Goal: Information Seeking & Learning: Learn about a topic

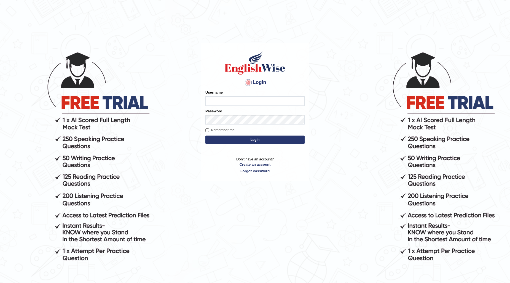
click at [250, 99] on input "Username" at bounding box center [255, 100] width 99 height 9
click at [225, 100] on input "ishamidh46" at bounding box center [255, 100] width 99 height 9
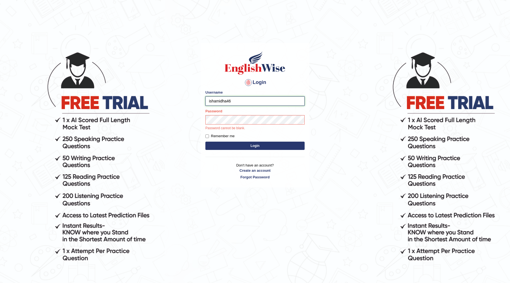
type input "ishamidha46"
click at [206, 142] on button "Login" at bounding box center [255, 146] width 99 height 8
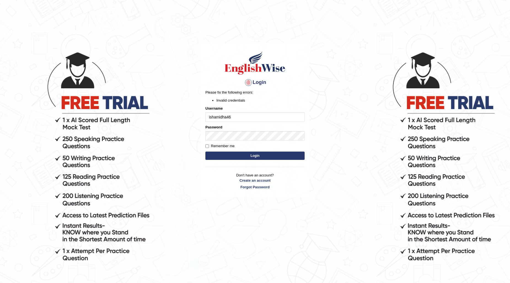
click at [230, 131] on div "Password" at bounding box center [255, 132] width 99 height 16
drag, startPoint x: 232, startPoint y: 130, endPoint x: 184, endPoint y: 135, distance: 48.3
click at [184, 135] on body "Login Please fix the following errors: Invalid credentials Username ishamidha46…" at bounding box center [255, 167] width 510 height 283
click at [206, 151] on button "Login" at bounding box center [255, 155] width 99 height 8
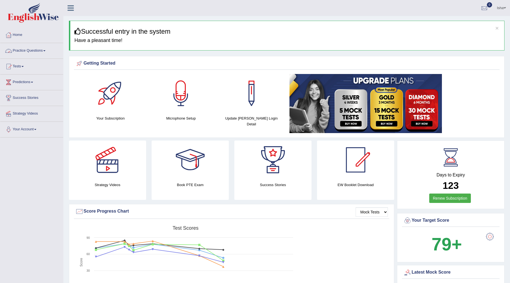
click at [23, 49] on link "Practice Questions" at bounding box center [31, 50] width 63 height 14
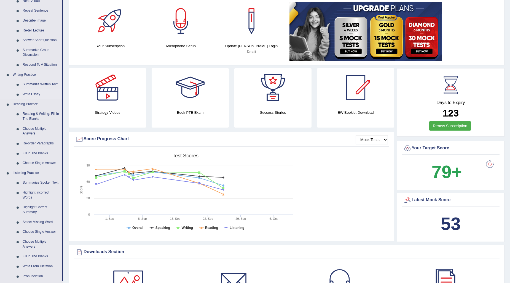
scroll to position [61, 0]
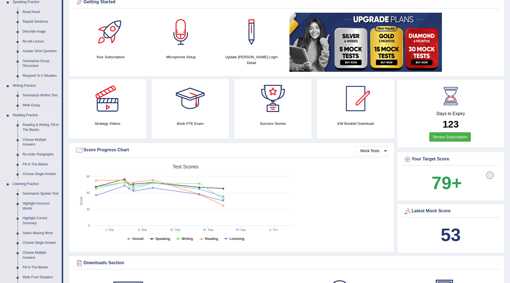
click at [42, 165] on link "Fill In The Blanks" at bounding box center [41, 164] width 42 height 10
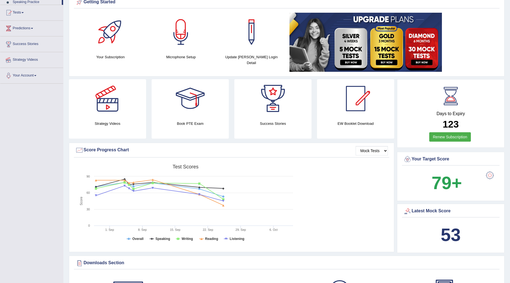
scroll to position [81, 0]
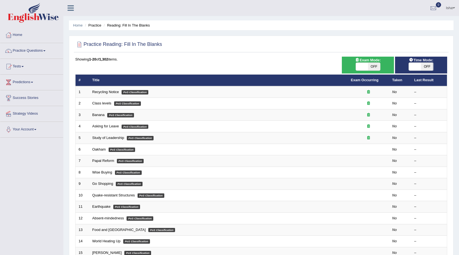
drag, startPoint x: 436, startPoint y: 2, endPoint x: 201, endPoint y: 73, distance: 246.4
click at [203, 75] on th "Title" at bounding box center [218, 80] width 259 height 12
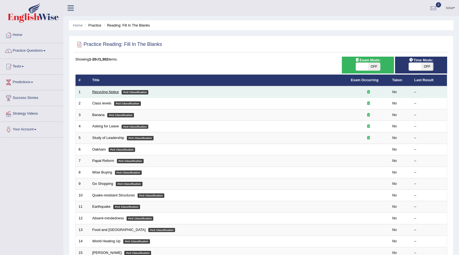
click at [100, 93] on link "Recycling Notice" at bounding box center [105, 92] width 27 height 4
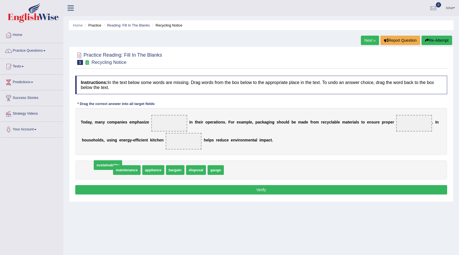
drag, startPoint x: 99, startPoint y: 170, endPoint x: 108, endPoint y: 167, distance: 9.6
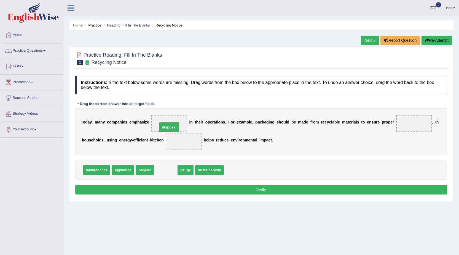
drag, startPoint x: 162, startPoint y: 169, endPoint x: 166, endPoint y: 123, distance: 45.7
drag, startPoint x: 173, startPoint y: 122, endPoint x: 419, endPoint y: 122, distance: 245.8
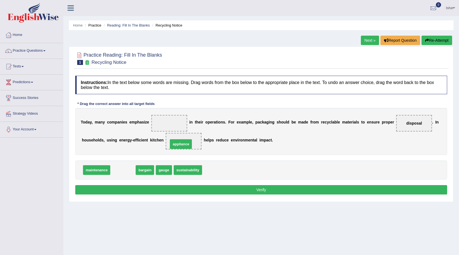
drag, startPoint x: 126, startPoint y: 168, endPoint x: 184, endPoint y: 142, distance: 63.5
click at [95, 169] on span "maintenance" at bounding box center [96, 170] width 27 height 10
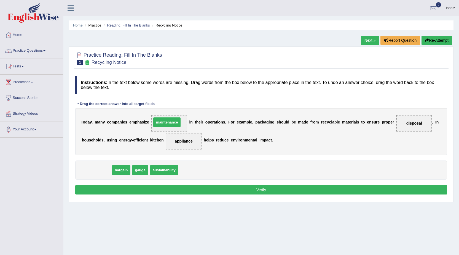
drag, startPoint x: 101, startPoint y: 168, endPoint x: 171, endPoint y: 121, distance: 85.0
drag, startPoint x: 136, startPoint y: 172, endPoint x: 169, endPoint y: 125, distance: 57.2
drag, startPoint x: 316, startPoint y: 121, endPoint x: 346, endPoint y: 116, distance: 30.7
click at [349, 116] on div "T o d a y , m a n y c o m p a n i e s e m p h a s i z e sustainability i n t h …" at bounding box center [261, 131] width 372 height 47
click at [210, 191] on button "Verify" at bounding box center [261, 189] width 372 height 9
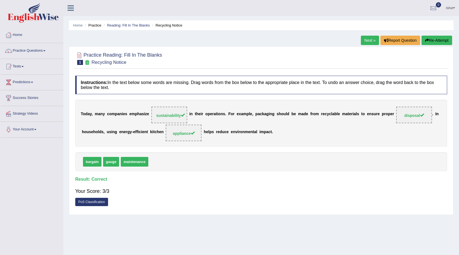
click at [362, 35] on div "Home Practice Reading: Fill In The Blanks Recycling Notice Next » Report Questi…" at bounding box center [261, 138] width 396 height 276
click at [369, 41] on link "Next »" at bounding box center [370, 40] width 18 height 9
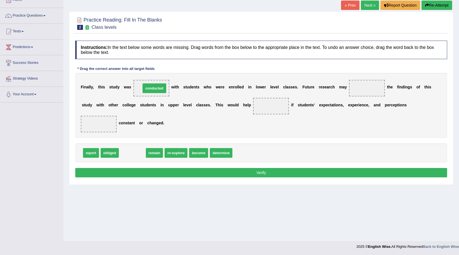
drag, startPoint x: 133, startPoint y: 154, endPoint x: 155, endPoint y: 89, distance: 68.2
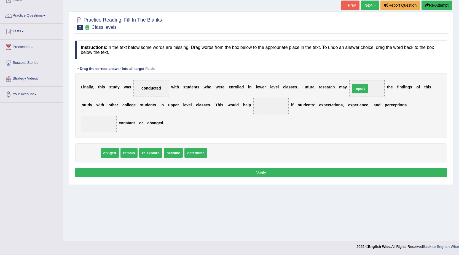
drag, startPoint x: 94, startPoint y: 153, endPoint x: 364, endPoint y: 89, distance: 277.1
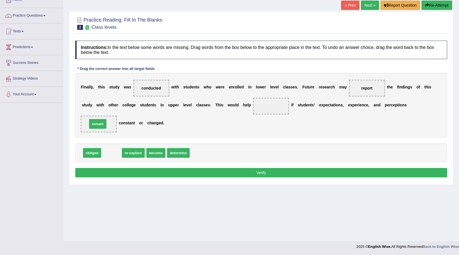
drag, startPoint x: 113, startPoint y: 153, endPoint x: 99, endPoint y: 124, distance: 32.1
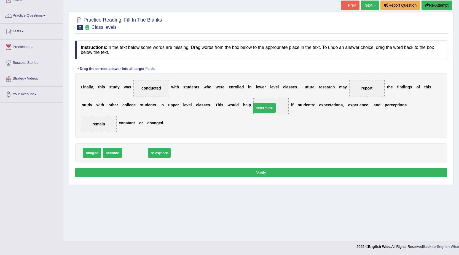
drag, startPoint x: 139, startPoint y: 151, endPoint x: 271, endPoint y: 104, distance: 140.0
click at [330, 174] on button "Verify" at bounding box center [261, 172] width 372 height 9
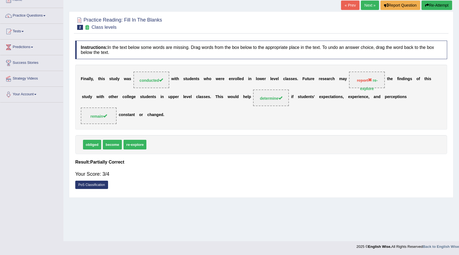
drag, startPoint x: 203, startPoint y: 79, endPoint x: 255, endPoint y: 76, distance: 52.0
click at [255, 76] on div "F i n a l l y , t h i s s t u d y w a s conducted w i t h s t u d e n t s w h o…" at bounding box center [261, 97] width 372 height 65
click at [21, 14] on link "Practice Questions" at bounding box center [31, 15] width 63 height 14
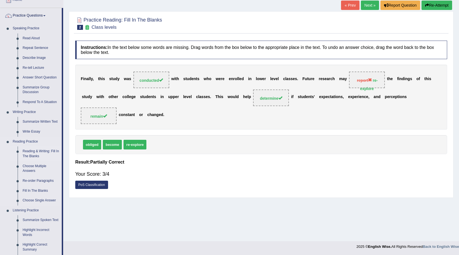
click at [46, 156] on link "Reading & Writing: Fill In The Blanks" at bounding box center [41, 153] width 42 height 15
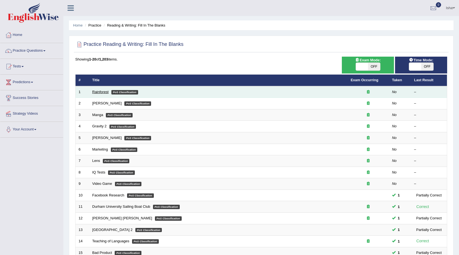
click at [100, 92] on link "Rainforest" at bounding box center [100, 92] width 16 height 4
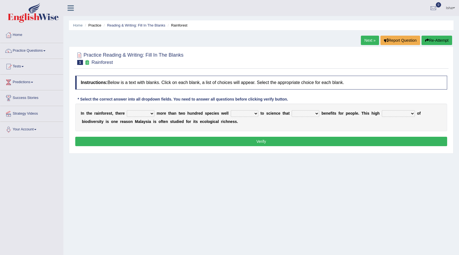
click at [148, 113] on select "have can be has is" at bounding box center [141, 113] width 28 height 7
click at [152, 158] on div "Home Practice Reading & Writing: Fill In The Blanks Rainforest Next » Report Qu…" at bounding box center [261, 138] width 396 height 276
click at [131, 111] on select "have can be has is" at bounding box center [141, 113] width 28 height 7
select select "have"
click at [127, 110] on select "have can be has is" at bounding box center [141, 113] width 28 height 7
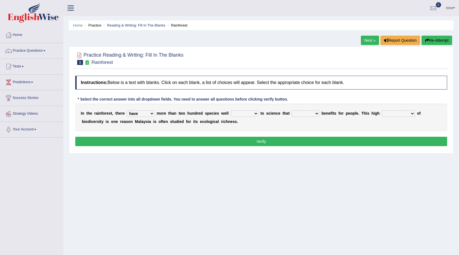
click at [152, 113] on select "have can be has is" at bounding box center [141, 113] width 28 height 7
click at [210, 110] on div "I n t h e r a i n f o r e s t , t h e r e have can be has is m o r e t h a n t …" at bounding box center [261, 117] width 372 height 28
click at [247, 114] on select "knowing known knew know" at bounding box center [245, 113] width 28 height 7
select select "known"
click at [231, 110] on select "knowing known knew know" at bounding box center [245, 113] width 28 height 7
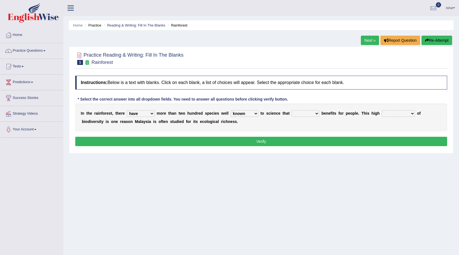
click at [304, 115] on select "contain contained containing contains" at bounding box center [306, 113] width 28 height 7
click at [292, 110] on select "contain contained containing contains" at bounding box center [306, 113] width 28 height 7
click at [302, 114] on select "contain contained containing contains" at bounding box center [306, 113] width 28 height 7
select select "contain"
click at [292, 110] on select "contain contained containing contains" at bounding box center [306, 113] width 28 height 7
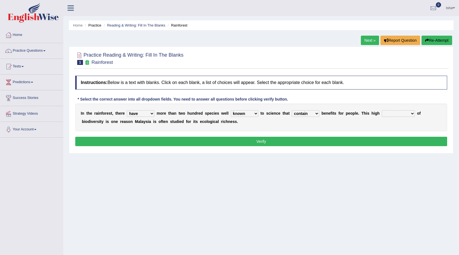
click at [388, 115] on select "condensation conjunction continuity complexity" at bounding box center [398, 113] width 33 height 7
click at [396, 151] on div "Practice Reading & Writing: Fill In The Blanks 1 Rainforest Instructions: Below…" at bounding box center [261, 99] width 385 height 107
click at [401, 118] on div "I n t h e r a i n f o r e s t , t h e r e have can be has is m o r e t h a n t …" at bounding box center [261, 117] width 372 height 28
click at [401, 114] on select "condensation conjunction continuity complexity" at bounding box center [398, 113] width 33 height 7
select select "complexity"
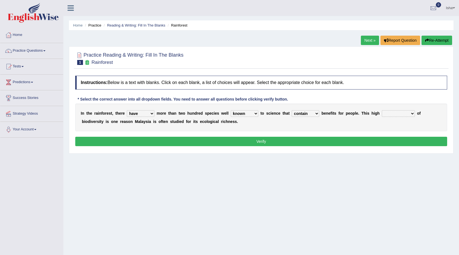
click at [382, 110] on select "condensation conjunction continuity complexity" at bounding box center [398, 113] width 33 height 7
click at [341, 128] on div "I n t h e r a i n f o r e s t , t h e r e have can be has is m o r e t h a n t …" at bounding box center [261, 117] width 372 height 28
click at [410, 112] on select "condensation conjunction continuity complexity" at bounding box center [398, 113] width 33 height 7
click at [338, 127] on div "I n t h e r a i n f o r e s t , t h e r e have can be has is m o r e t h a n t …" at bounding box center [261, 117] width 372 height 28
click at [318, 140] on button "Verify" at bounding box center [261, 141] width 372 height 9
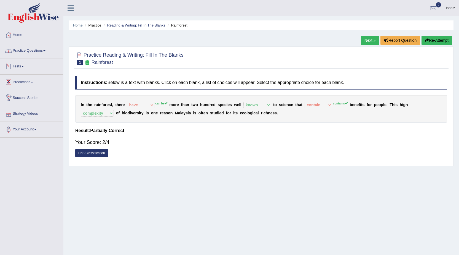
click at [29, 50] on link "Practice Questions" at bounding box center [31, 50] width 63 height 14
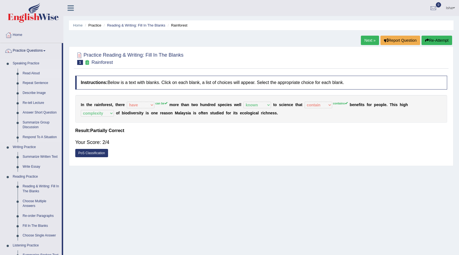
click at [32, 74] on link "Read Aloud" at bounding box center [41, 73] width 42 height 10
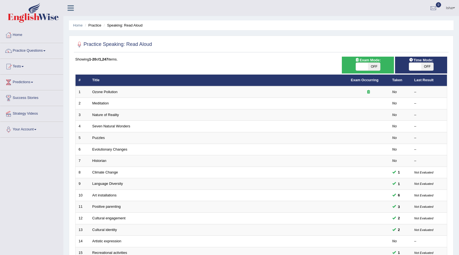
click at [100, 90] on link "Ozone Pollution" at bounding box center [104, 92] width 25 height 4
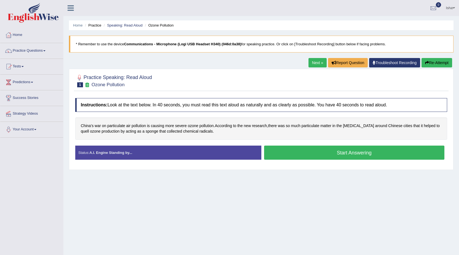
click at [332, 153] on button "Start Answering" at bounding box center [354, 152] width 181 height 14
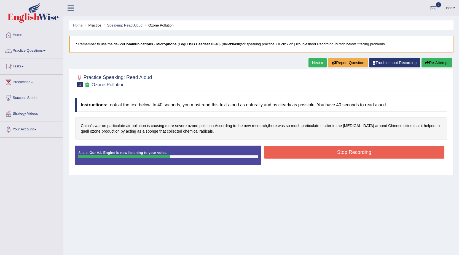
click at [320, 148] on button "Stop Recording" at bounding box center [354, 152] width 181 height 13
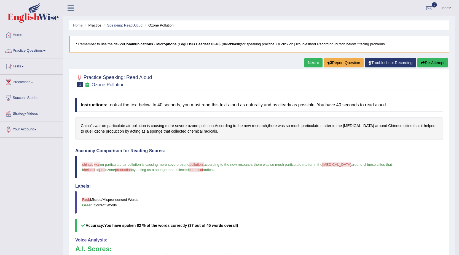
click at [312, 62] on link "Next »" at bounding box center [314, 62] width 18 height 9
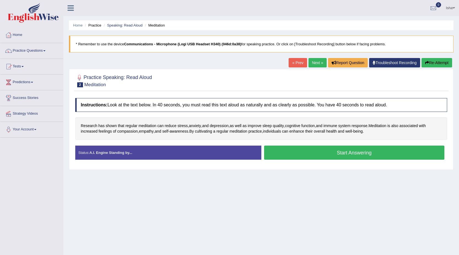
click at [353, 149] on button "Start Answering" at bounding box center [354, 152] width 181 height 14
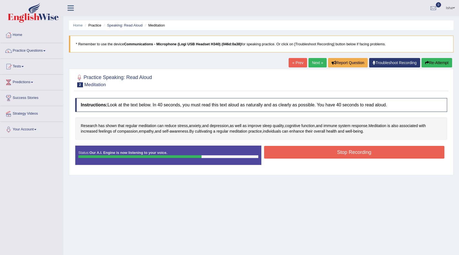
click at [331, 156] on button "Stop Recording" at bounding box center [354, 152] width 181 height 13
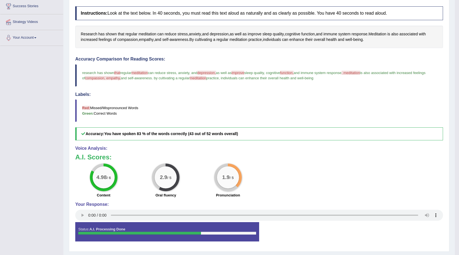
scroll to position [51, 0]
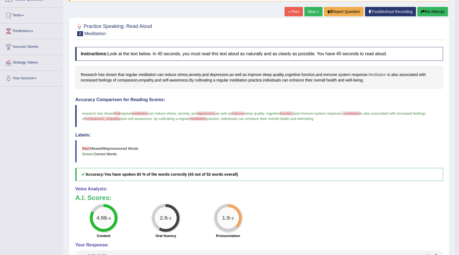
click at [387, 75] on span "Meditation" at bounding box center [378, 75] width 18 height 6
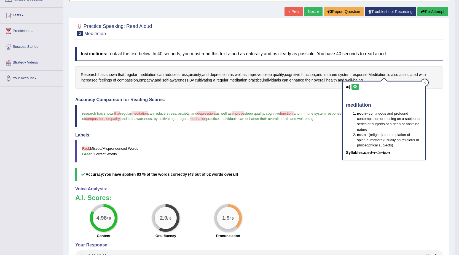
click at [348, 87] on icon at bounding box center [348, 87] width 4 height 4
click at [353, 87] on button at bounding box center [355, 87] width 7 height 6
click at [313, 92] on div "Instructions: Look at the text below. In 40 seconds, you must read this text al…" at bounding box center [259, 166] width 371 height 245
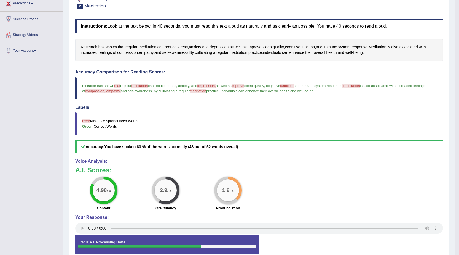
scroll to position [0, 0]
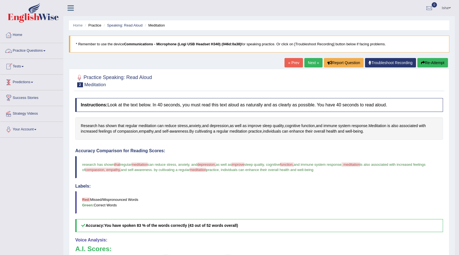
click at [37, 49] on link "Practice Questions" at bounding box center [31, 50] width 63 height 14
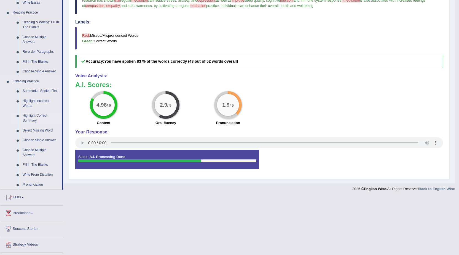
scroll to position [166, 0]
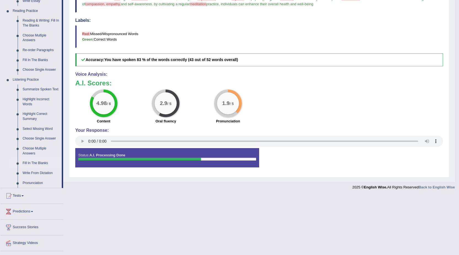
click at [35, 162] on link "Fill In The Blanks" at bounding box center [41, 163] width 42 height 10
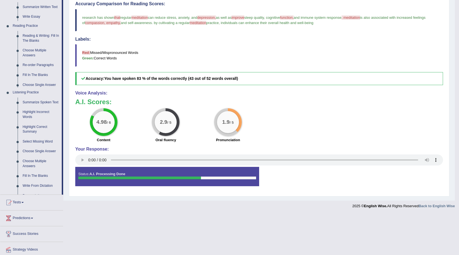
scroll to position [106, 0]
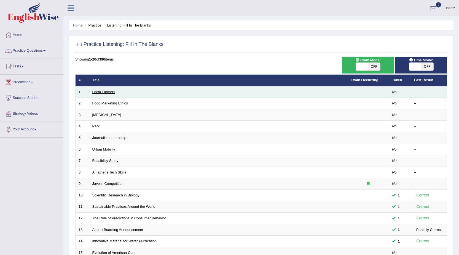
click at [103, 94] on link "Local Farmers" at bounding box center [103, 92] width 23 height 4
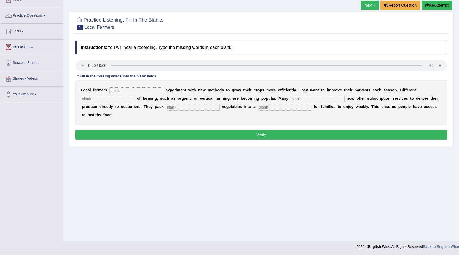
click at [124, 91] on input "text" at bounding box center [137, 90] width 54 height 7
click at [124, 90] on input "text" at bounding box center [137, 90] width 54 height 7
click at [121, 90] on input "text" at bounding box center [137, 90] width 54 height 7
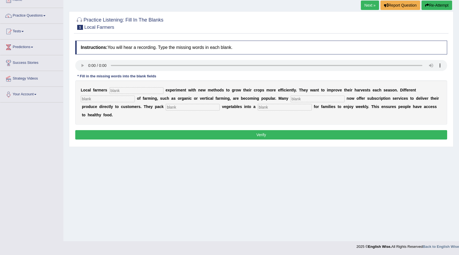
click at [121, 90] on input "text" at bounding box center [137, 90] width 54 height 7
click at [116, 89] on input "text" at bounding box center [137, 90] width 54 height 7
type input "frequently"
type input "style"
type input "farms"
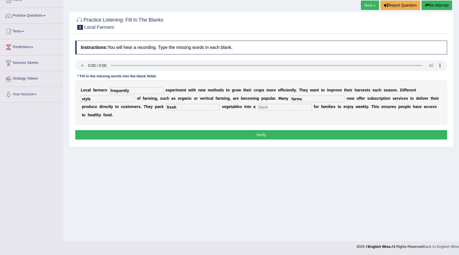
type input "fresh"
type input "box"
click at [304, 132] on button "Verify" at bounding box center [261, 134] width 372 height 9
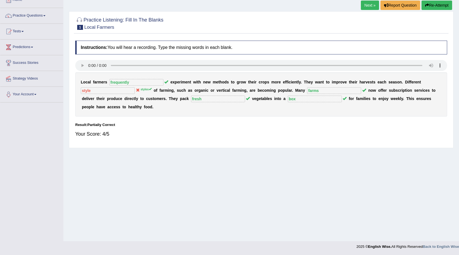
click at [364, 7] on link "Next »" at bounding box center [370, 5] width 18 height 9
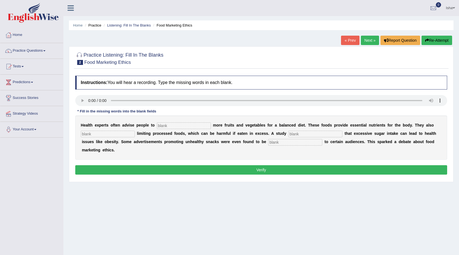
click at [194, 126] on input "text" at bounding box center [184, 125] width 54 height 7
click at [161, 124] on input "text" at bounding box center [184, 125] width 54 height 7
type input "consume"
type input "recomended"
type input "diagnose"
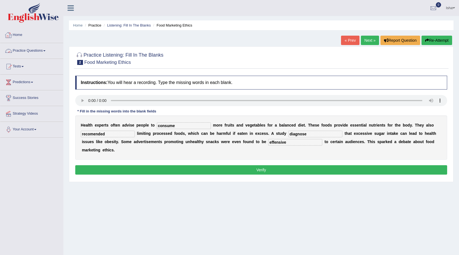
type input "effensive"
click at [175, 126] on input "consume" at bounding box center [184, 125] width 54 height 7
click at [109, 134] on input "recomended" at bounding box center [108, 133] width 54 height 7
click at [110, 136] on input "recomended" at bounding box center [108, 133] width 54 height 7
click at [90, 134] on input "recomended" at bounding box center [108, 133] width 54 height 7
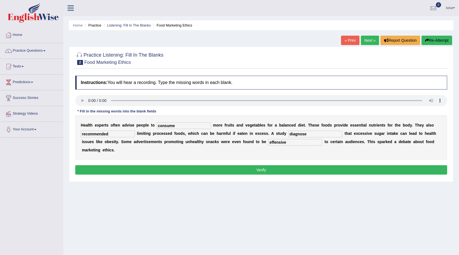
type input "recomended"
click at [308, 135] on input "diagnose" at bounding box center [316, 133] width 54 height 7
type input "diagnosed"
click at [296, 144] on input "effensive" at bounding box center [295, 142] width 54 height 7
click at [284, 169] on button "Verify" at bounding box center [261, 169] width 372 height 9
